Goal: Transaction & Acquisition: Purchase product/service

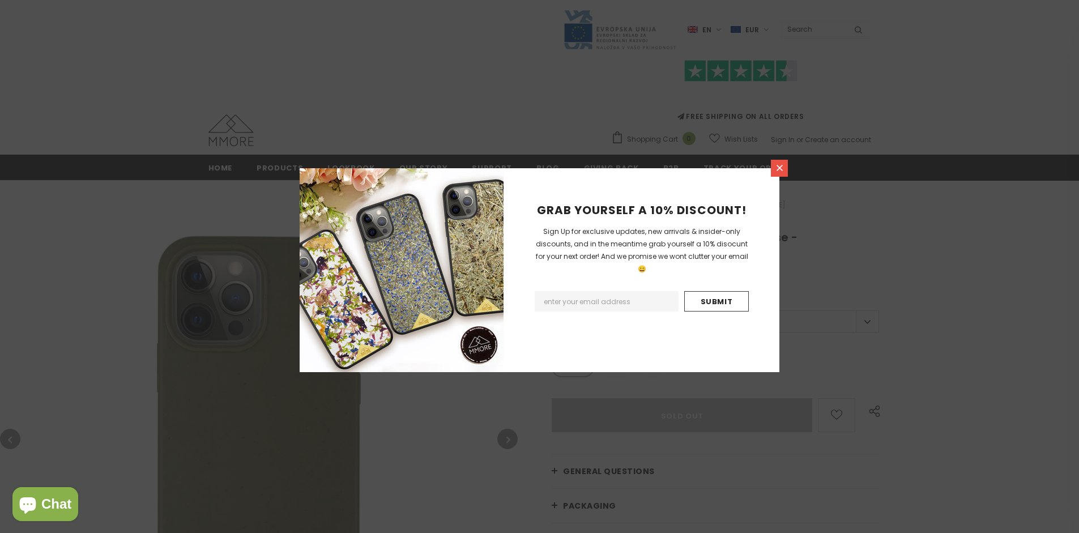
click at [779, 168] on icon at bounding box center [779, 168] width 6 height 6
